Goal: Task Accomplishment & Management: Manage account settings

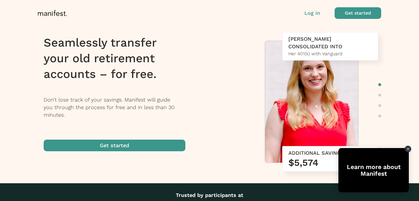
click at [313, 12] on p "Log in" at bounding box center [312, 13] width 16 height 8
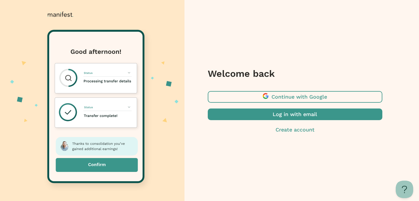
click at [304, 116] on span "button" at bounding box center [295, 114] width 174 height 12
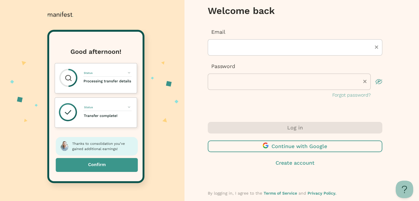
click at [359, 95] on p "Forgot password?" at bounding box center [351, 95] width 38 height 7
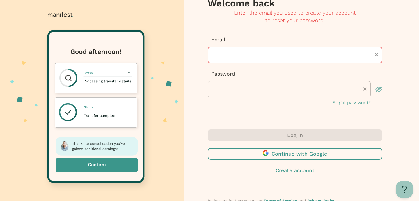
click at [281, 58] on input "text" at bounding box center [295, 55] width 174 height 16
type input "**********"
click at [359, 103] on p "Forgot password?" at bounding box center [351, 102] width 38 height 7
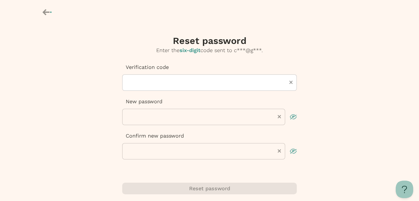
click at [46, 12] on icon at bounding box center [45, 12] width 7 height 6
